Goal: Navigation & Orientation: Understand site structure

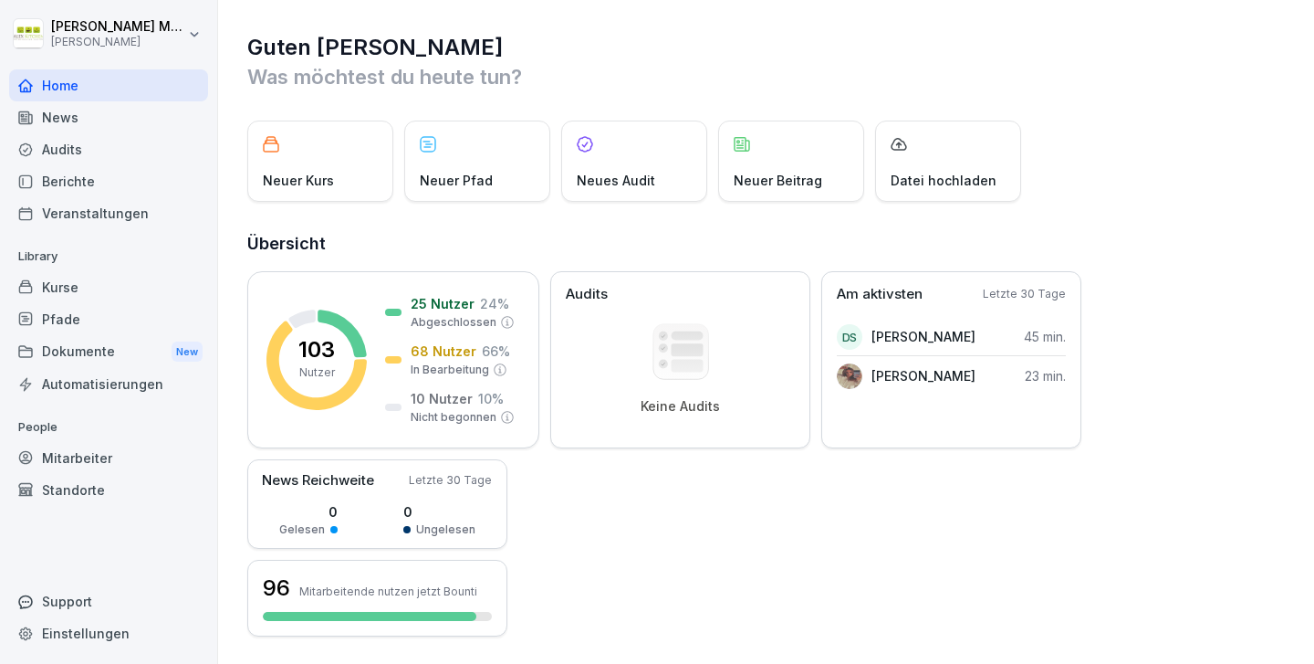
click at [103, 326] on div "Pfade" at bounding box center [108, 319] width 199 height 32
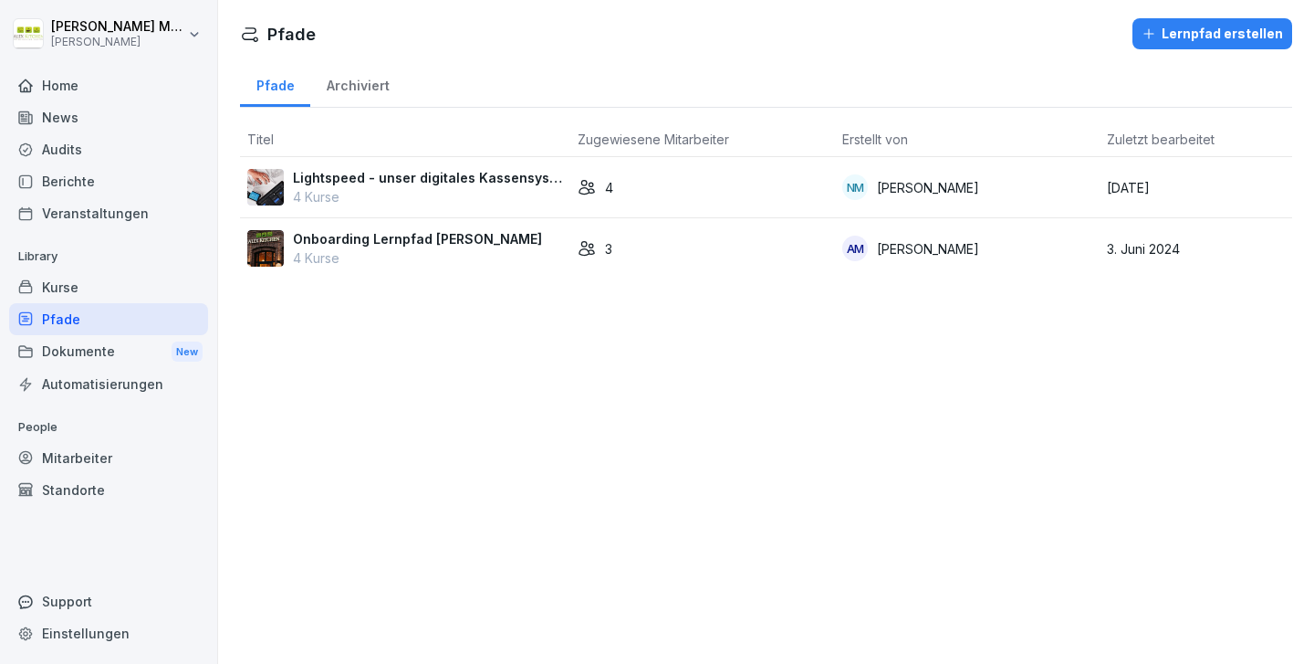
click at [422, 238] on p "Onboarding Lernpfad [PERSON_NAME]" at bounding box center [417, 238] width 249 height 19
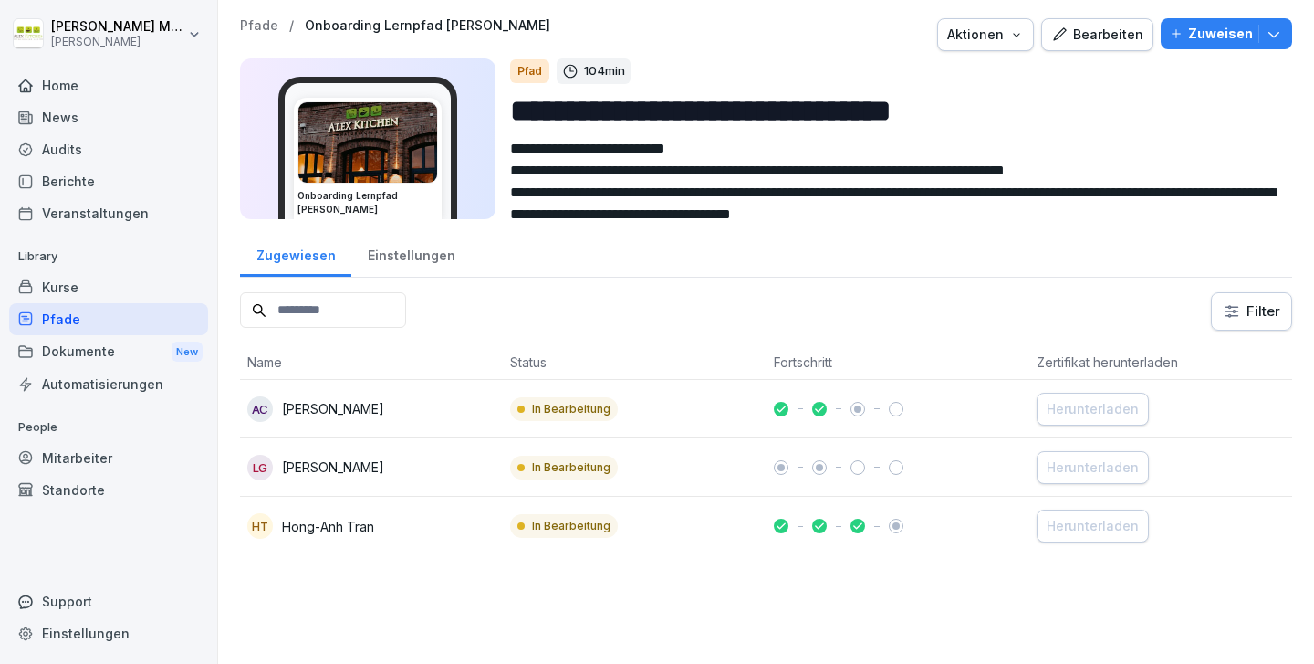
click at [400, 264] on div "Einstellungen" at bounding box center [411, 253] width 120 height 47
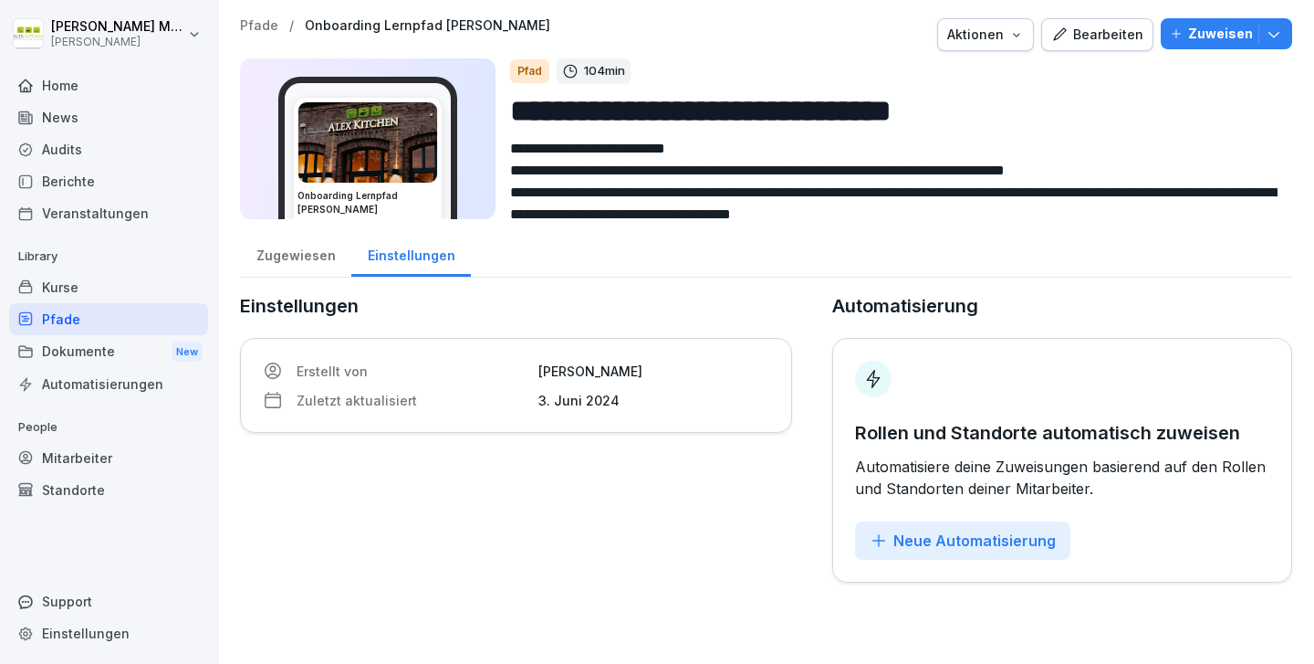
click at [286, 264] on div "Zugewiesen" at bounding box center [295, 253] width 111 height 47
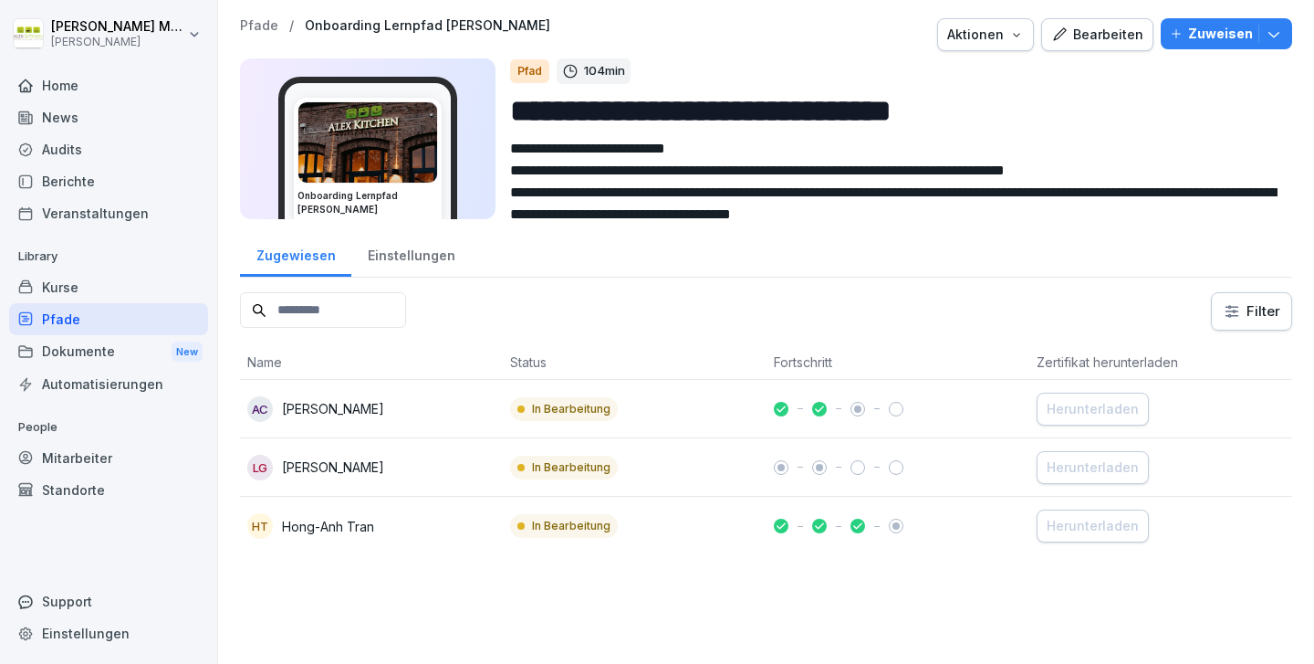
click at [111, 319] on div "Pfade" at bounding box center [108, 319] width 199 height 32
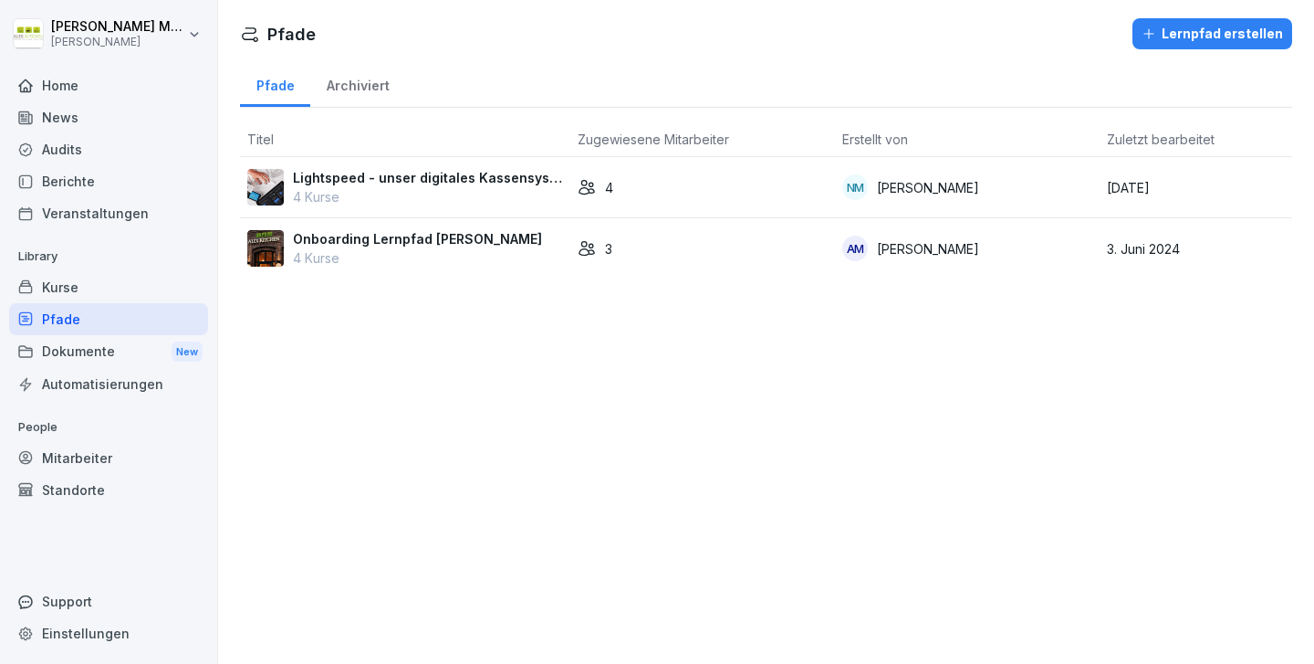
click at [99, 288] on div "Kurse" at bounding box center [108, 287] width 199 height 32
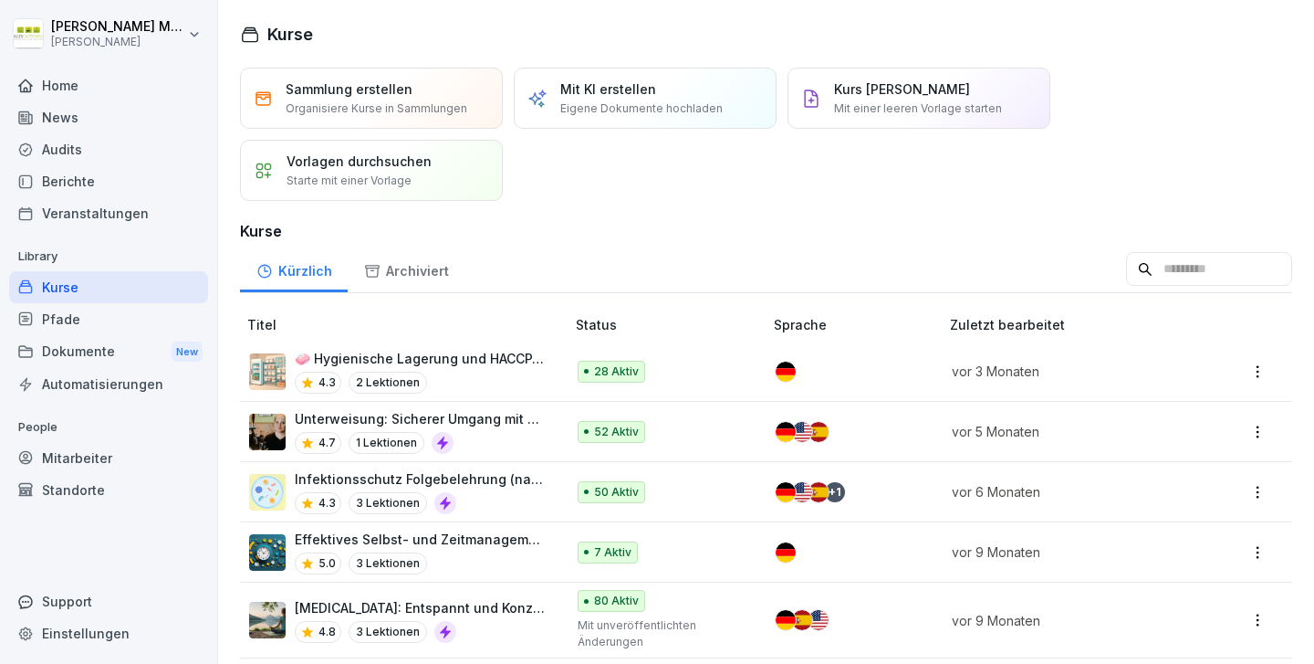
click at [114, 312] on div "Pfade" at bounding box center [108, 319] width 199 height 32
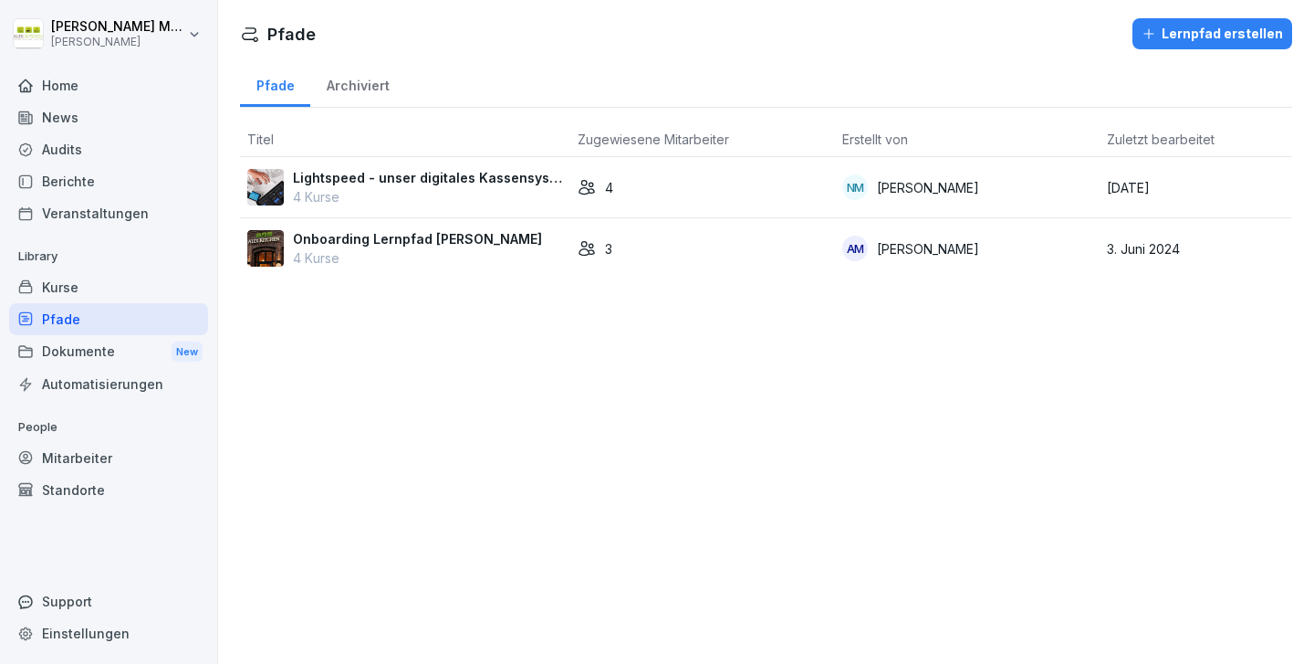
click at [364, 84] on div "Archiviert" at bounding box center [357, 83] width 95 height 47
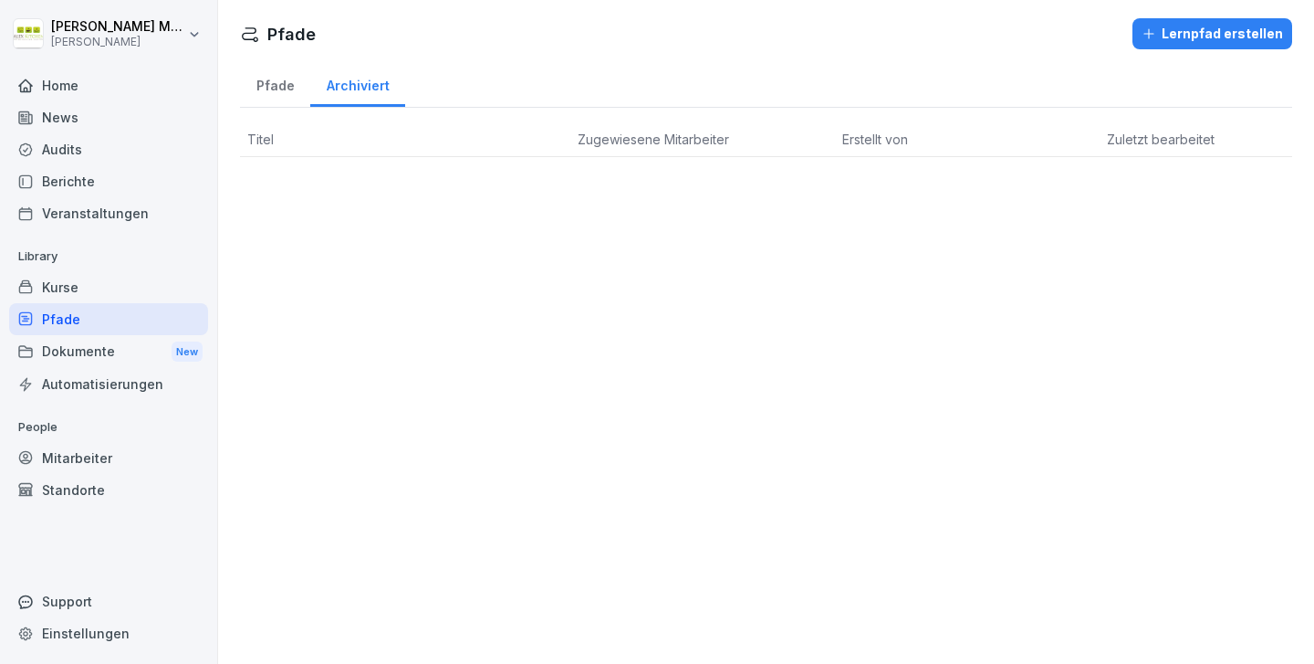
click at [268, 89] on div "Pfade" at bounding box center [275, 83] width 70 height 47
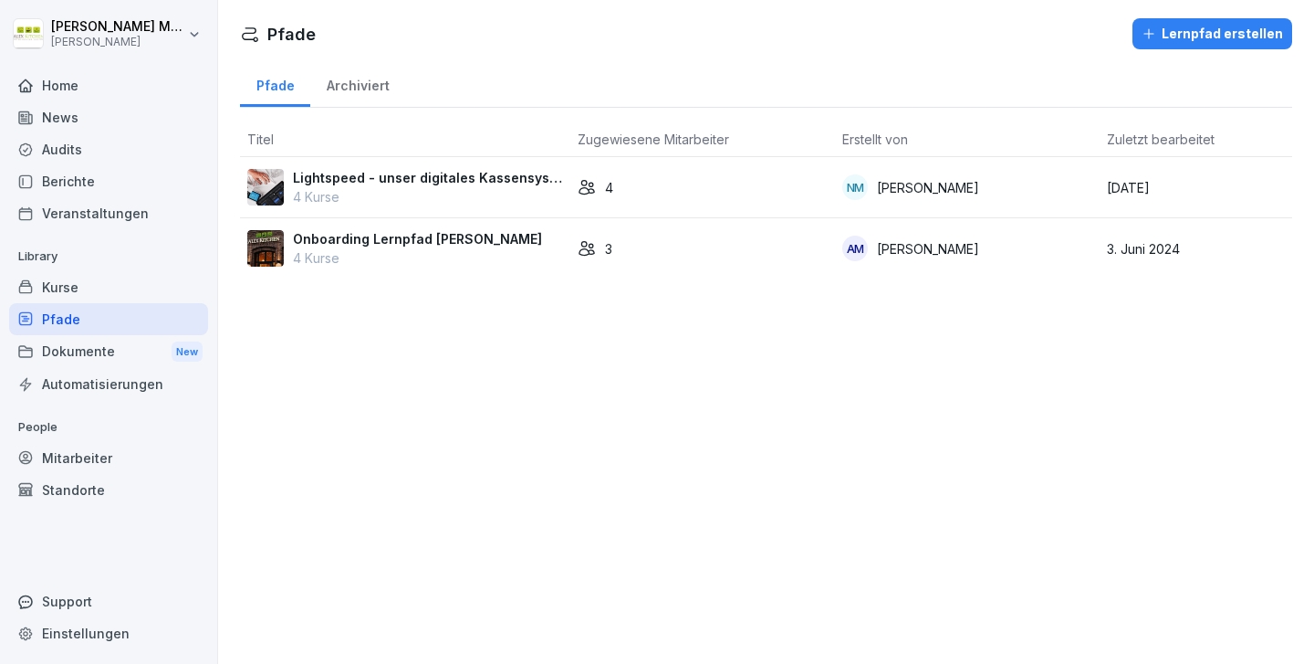
click at [88, 345] on div "Dokumente New" at bounding box center [108, 352] width 199 height 34
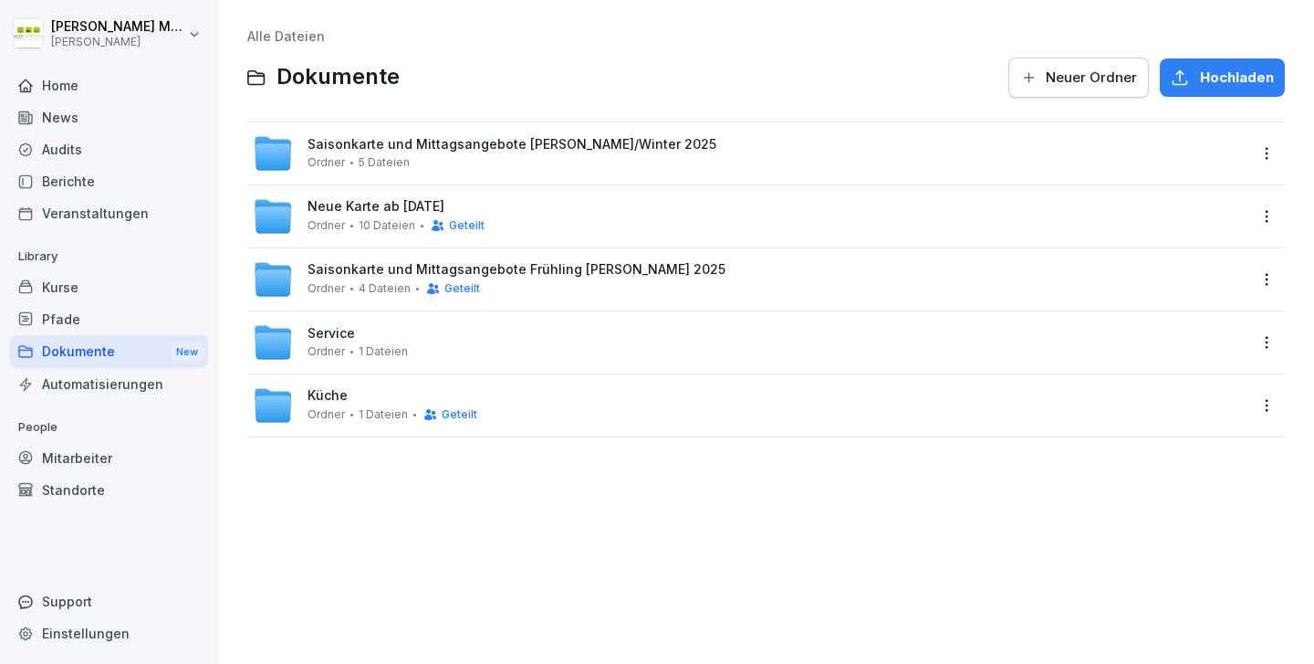
click at [72, 283] on div "Kurse" at bounding box center [108, 287] width 199 height 32
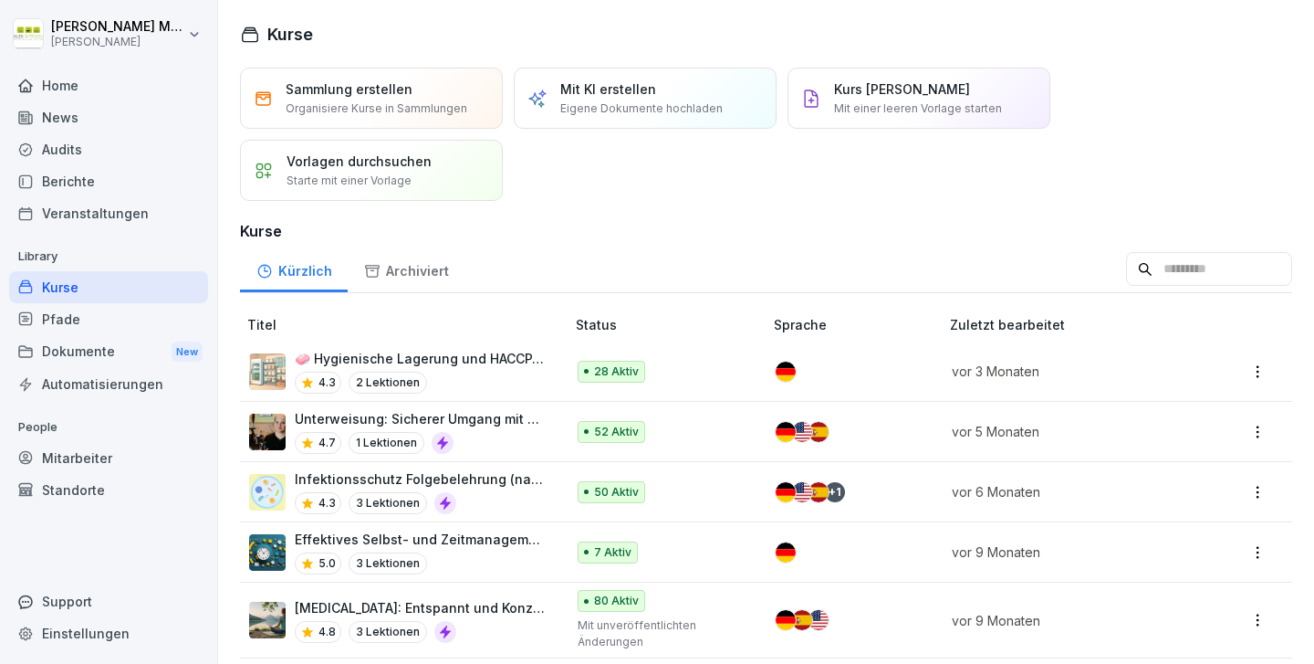
click at [52, 91] on div "Home" at bounding box center [108, 85] width 199 height 32
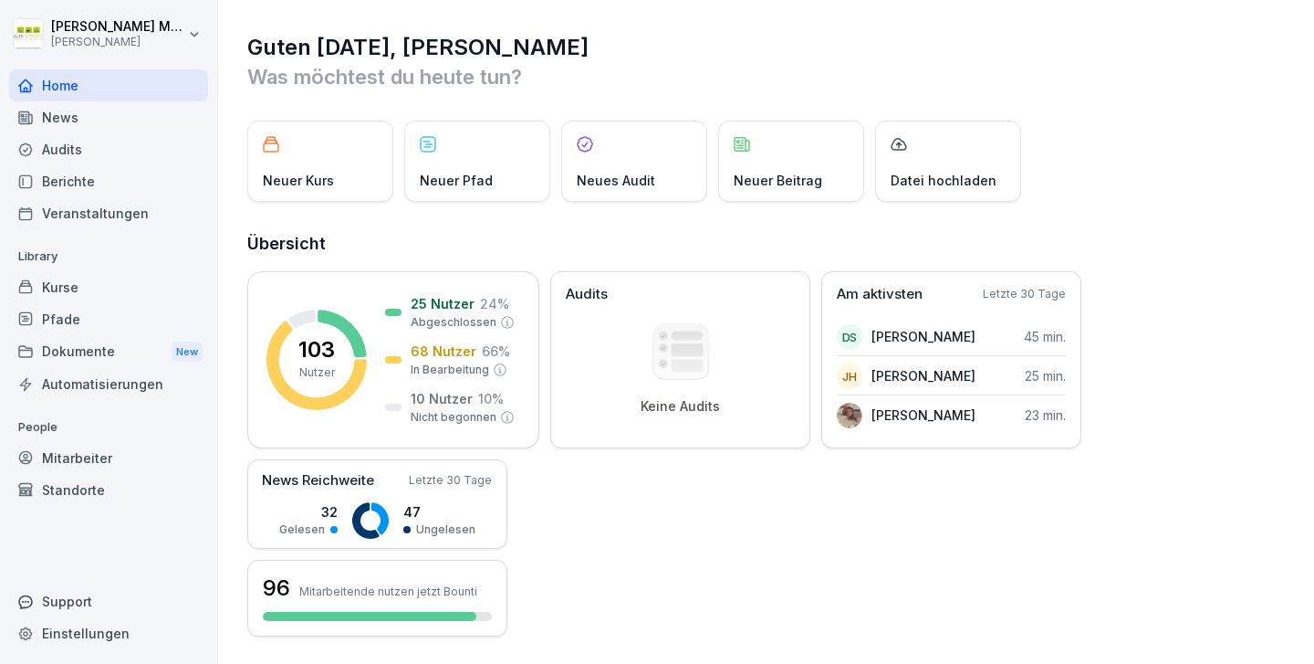
click at [43, 34] on html "Alexander Müller Alex Kitchen Home News Audits Berichte Veranstaltungen Library…" at bounding box center [657, 332] width 1314 height 664
click at [128, 28] on html "Alexander Müller Alex Kitchen Home News Audits Berichte Veranstaltungen Library…" at bounding box center [657, 332] width 1314 height 664
click at [120, 35] on html "Alexander Müller Alex Kitchen Home News Audits Berichte Veranstaltungen Library…" at bounding box center [657, 332] width 1314 height 664
click at [82, 82] on div "Home" at bounding box center [108, 85] width 199 height 32
